Goal: Navigation & Orientation: Find specific page/section

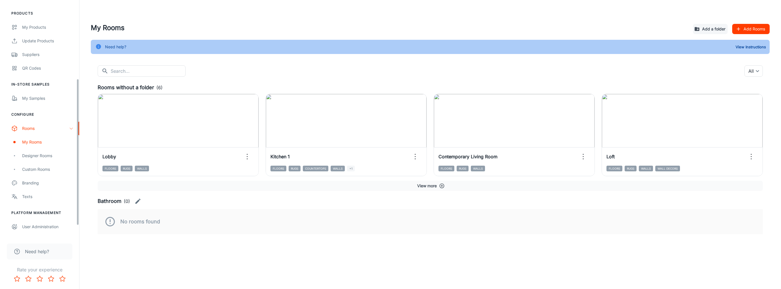
scroll to position [145, 0]
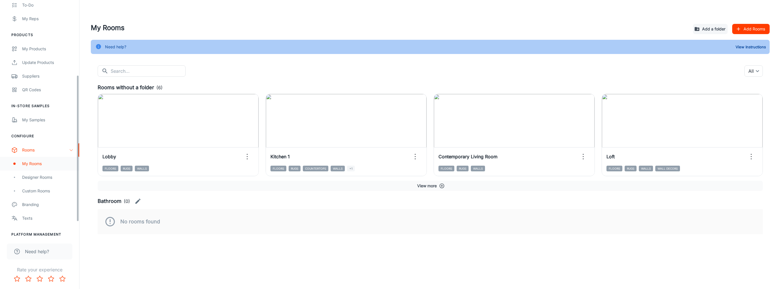
scroll to position [121, 0]
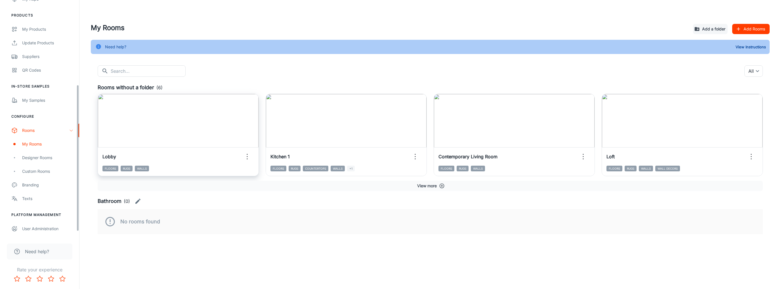
scroll to position [145, 0]
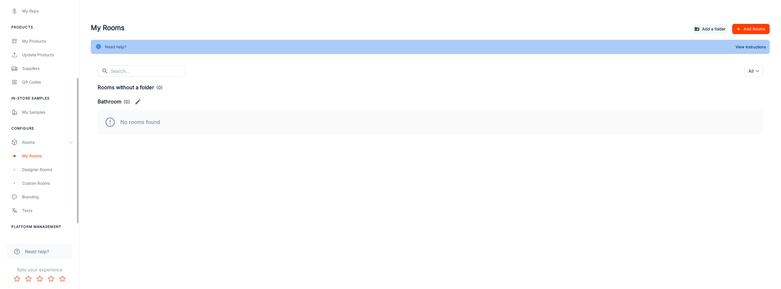
scroll to position [145, 0]
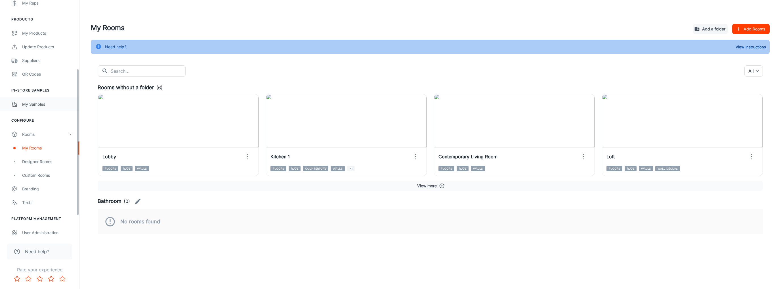
scroll to position [145, 0]
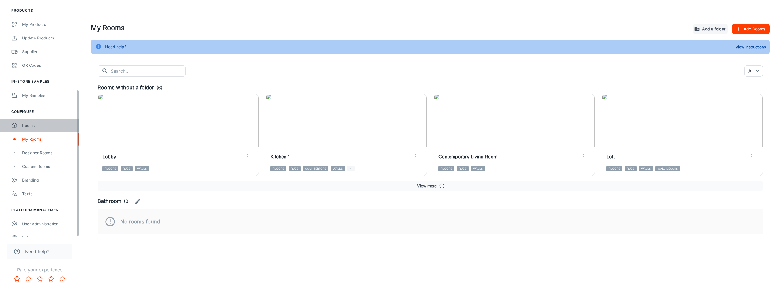
click at [68, 122] on div "Rooms" at bounding box center [45, 125] width 47 height 6
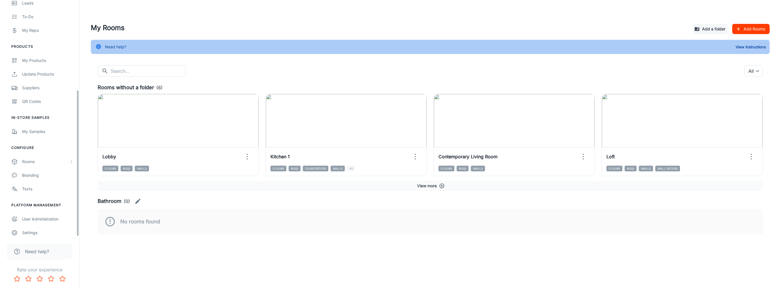
scroll to position [104, 0]
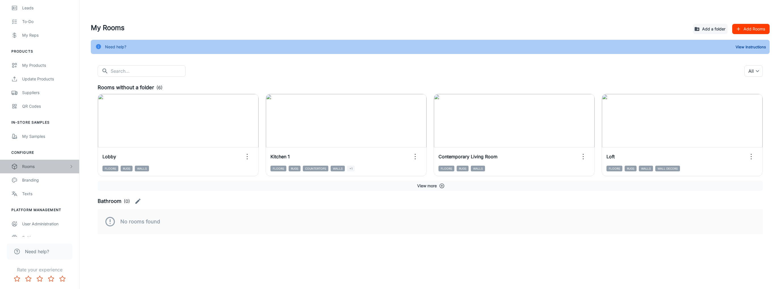
click at [55, 163] on div "Rooms" at bounding box center [45, 166] width 47 height 6
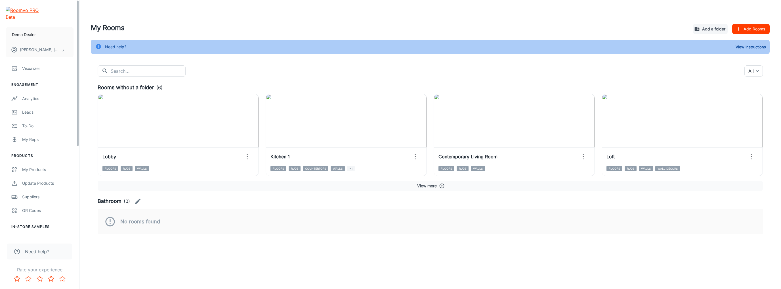
scroll to position [121, 0]
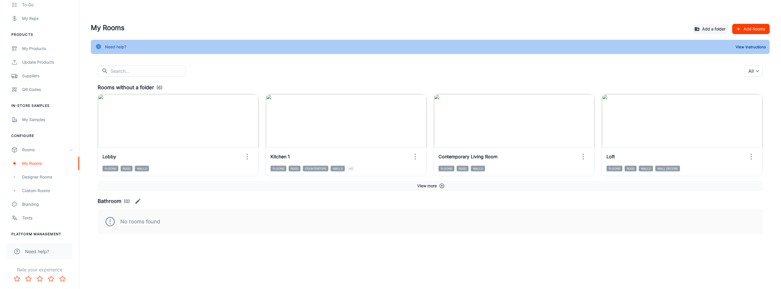
click at [209, 64] on div "My Rooms Add a folder Add Rooms Need help? View Instructions ​ ​ All ​ Rooms wi…" at bounding box center [430, 128] width 693 height 211
